Goal: Book appointment/travel/reservation

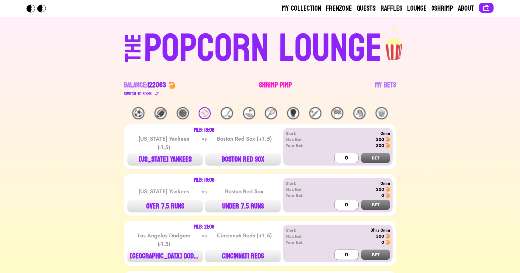
click at [269, 84] on link "Shrimp Pimp" at bounding box center [275, 88] width 33 height 17
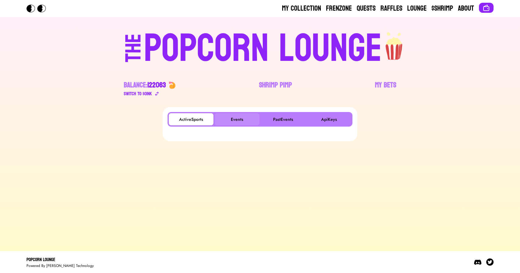
click at [229, 123] on button "Events" at bounding box center [237, 119] width 45 height 12
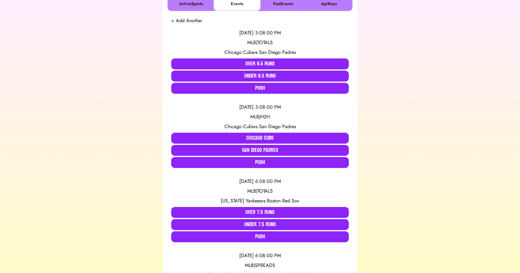
scroll to position [117, 0]
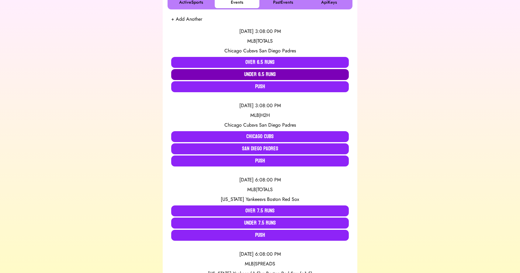
click at [239, 74] on button "Under 6.5 Runs" at bounding box center [259, 74] width 177 height 11
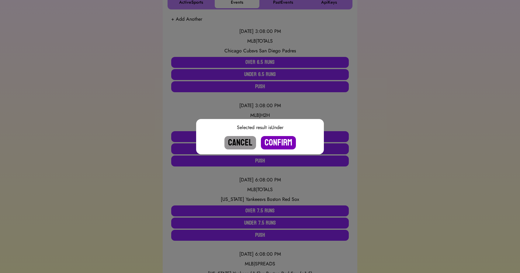
click at [274, 144] on button "Confirm" at bounding box center [278, 142] width 35 height 13
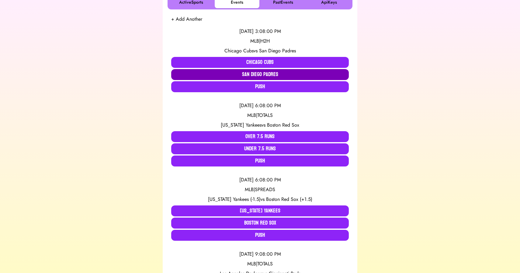
click at [218, 73] on button "San Diego Padres" at bounding box center [259, 74] width 177 height 11
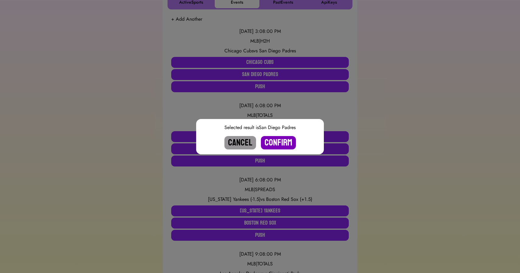
click at [274, 142] on button "Confirm" at bounding box center [278, 142] width 35 height 13
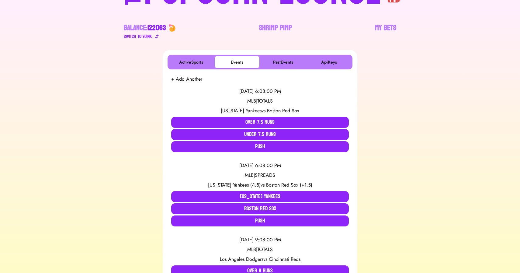
scroll to position [0, 0]
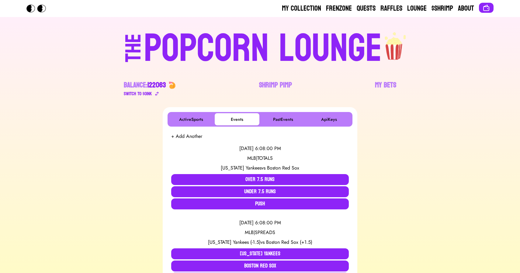
click at [230, 34] on div "POPCORN LOUNGE" at bounding box center [263, 48] width 238 height 39
